Goal: Communication & Community: Answer question/provide support

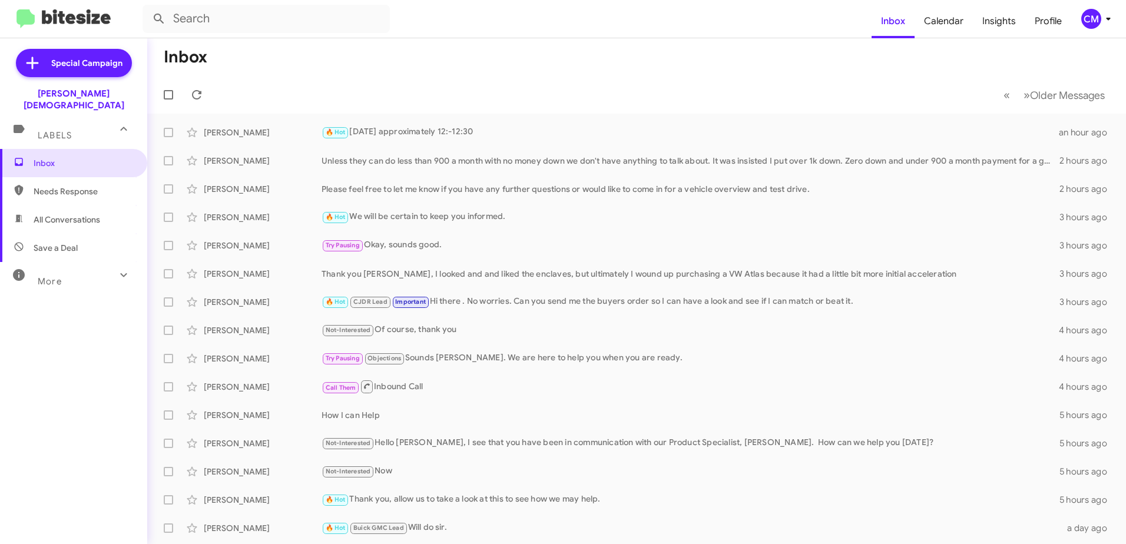
click at [51, 185] on span "Needs Response" at bounding box center [84, 191] width 100 height 12
type input "in:needs-response"
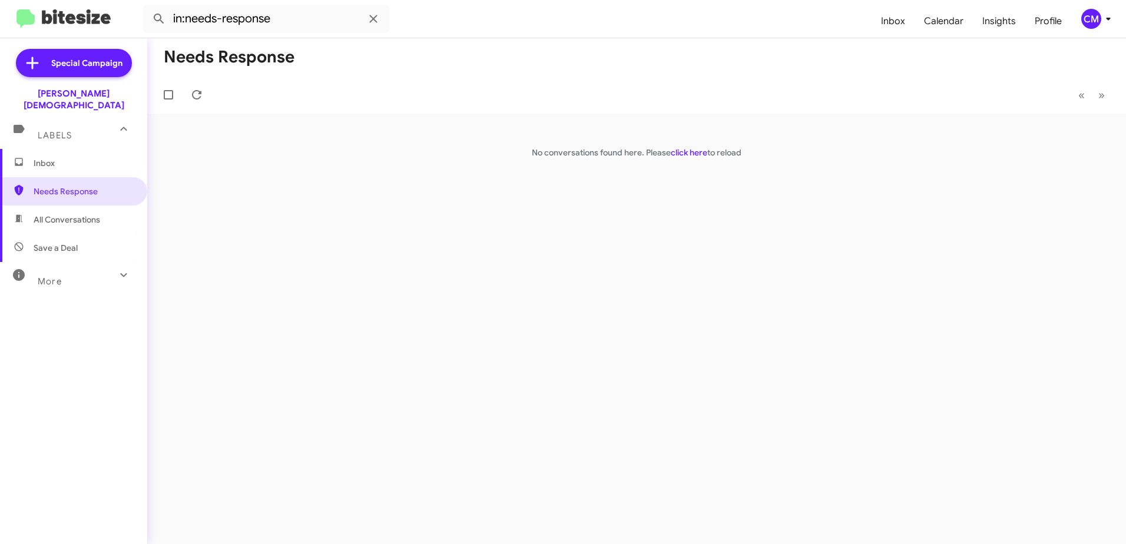
click at [92, 157] on span "Inbox" at bounding box center [73, 163] width 147 height 28
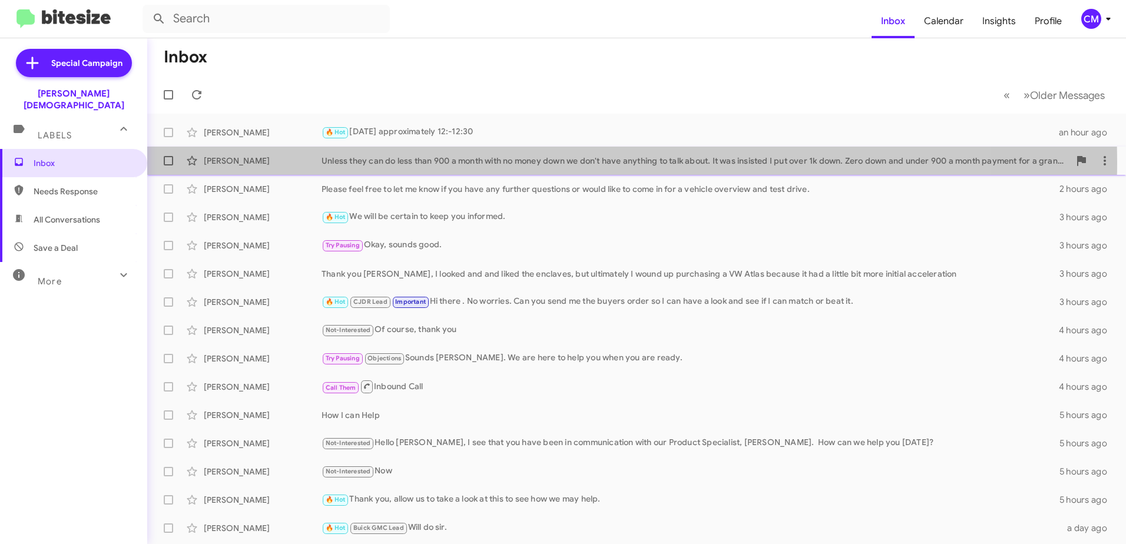
click at [530, 162] on div "Unless they can do less than 900 a month with no money down we don't have anyth…" at bounding box center [696, 161] width 748 height 12
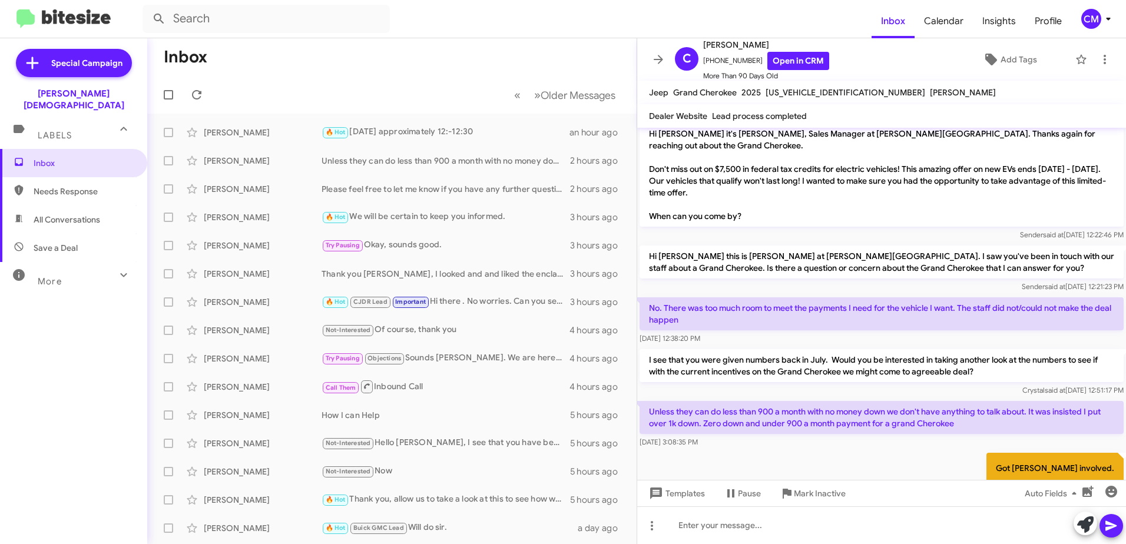
scroll to position [100, 0]
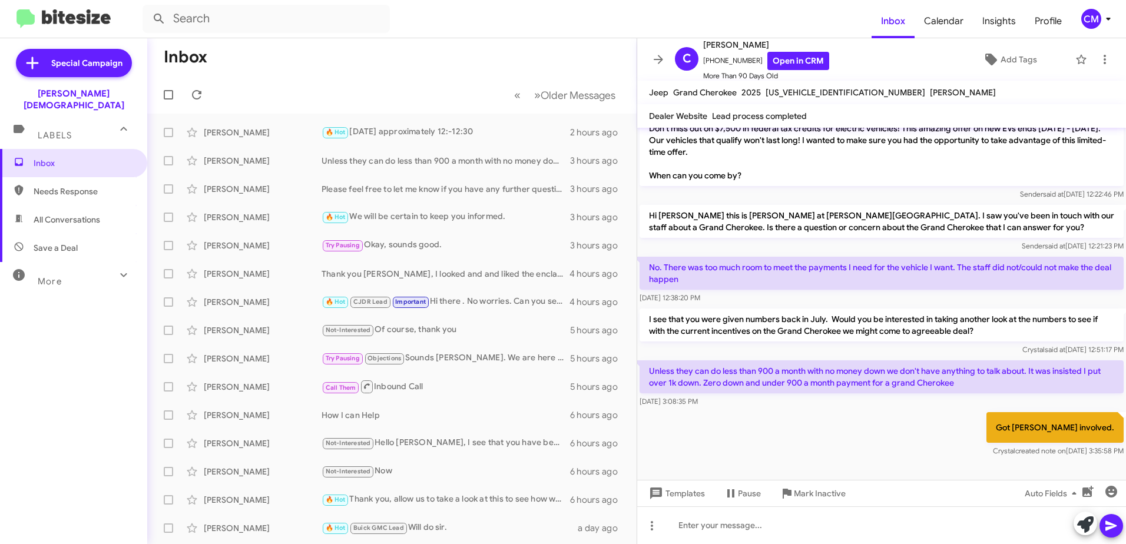
drag, startPoint x: 542, startPoint y: 61, endPoint x: 459, endPoint y: 58, distance: 83.7
click at [542, 61] on mat-toolbar-row "Inbox" at bounding box center [391, 57] width 489 height 38
click at [84, 8] on mat-toolbar "Inbox Calendar Insights Profile CM" at bounding box center [563, 19] width 1126 height 38
click at [84, 15] on img at bounding box center [63, 18] width 94 height 19
